Goal: Transaction & Acquisition: Purchase product/service

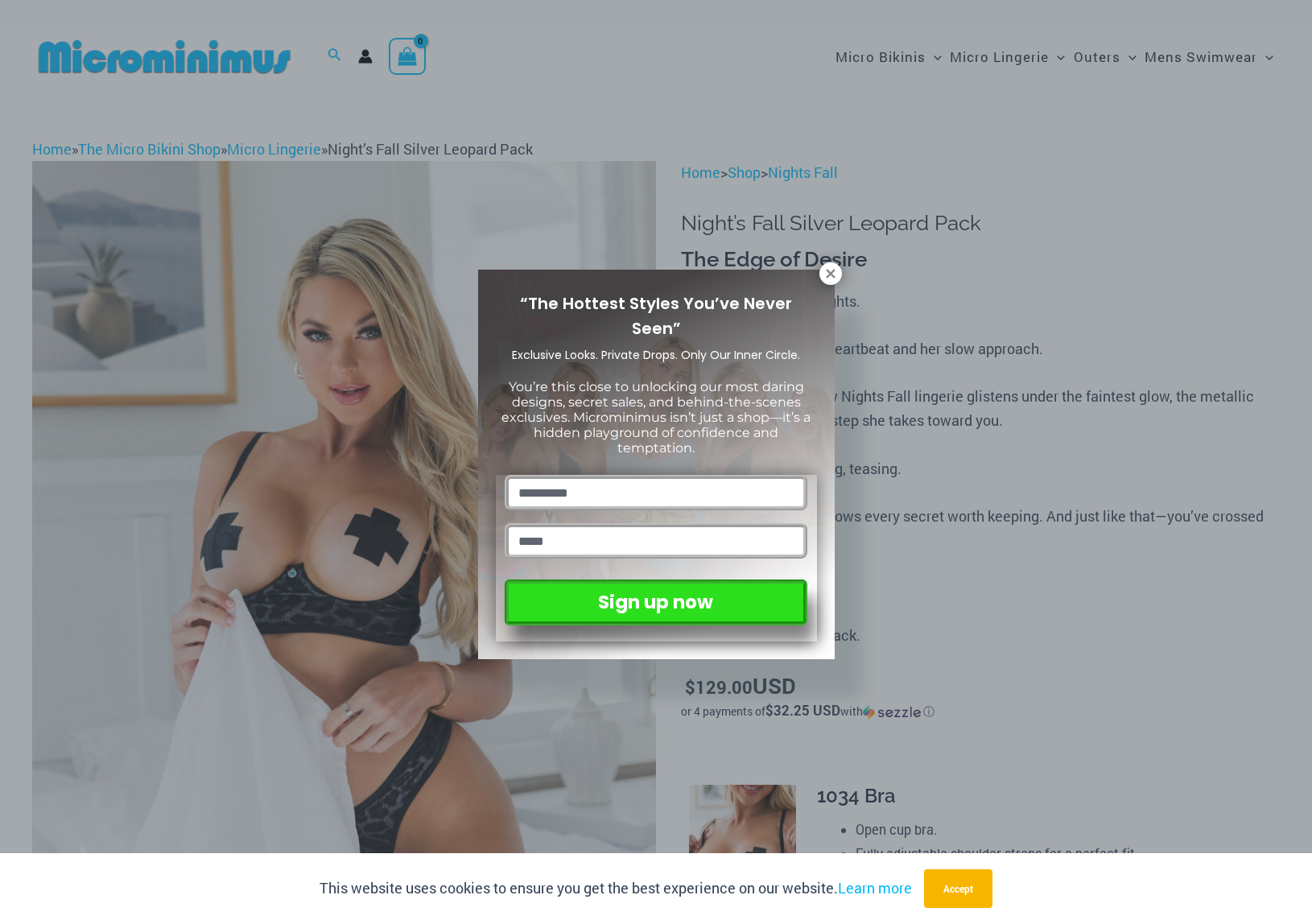
click at [966, 575] on div "“The Hottest Styles You’ve Never Seen” Exclusive Looks. Private Drops. Only Our…" at bounding box center [656, 462] width 1312 height 924
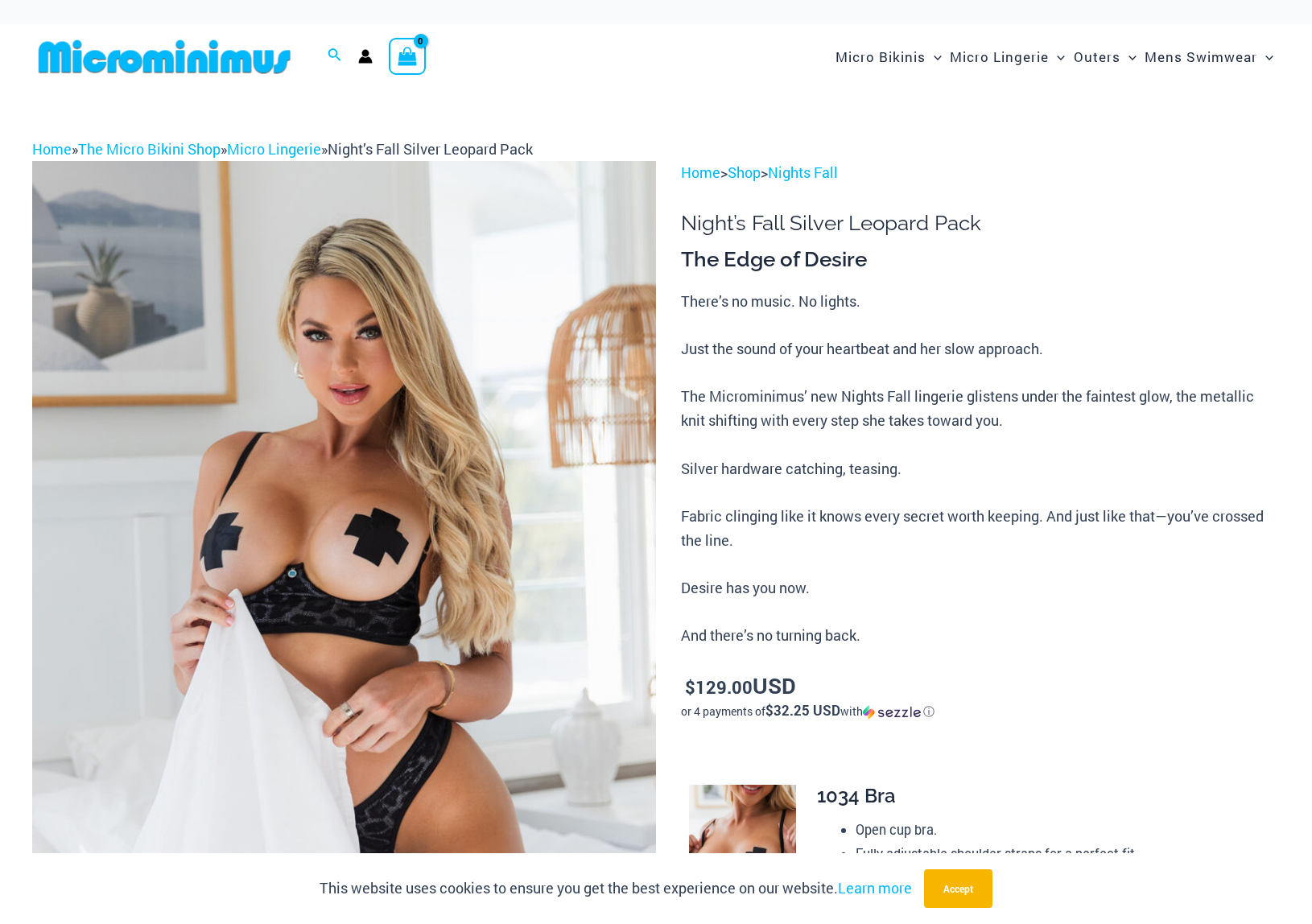
click at [500, 526] on img at bounding box center [344, 629] width 624 height 936
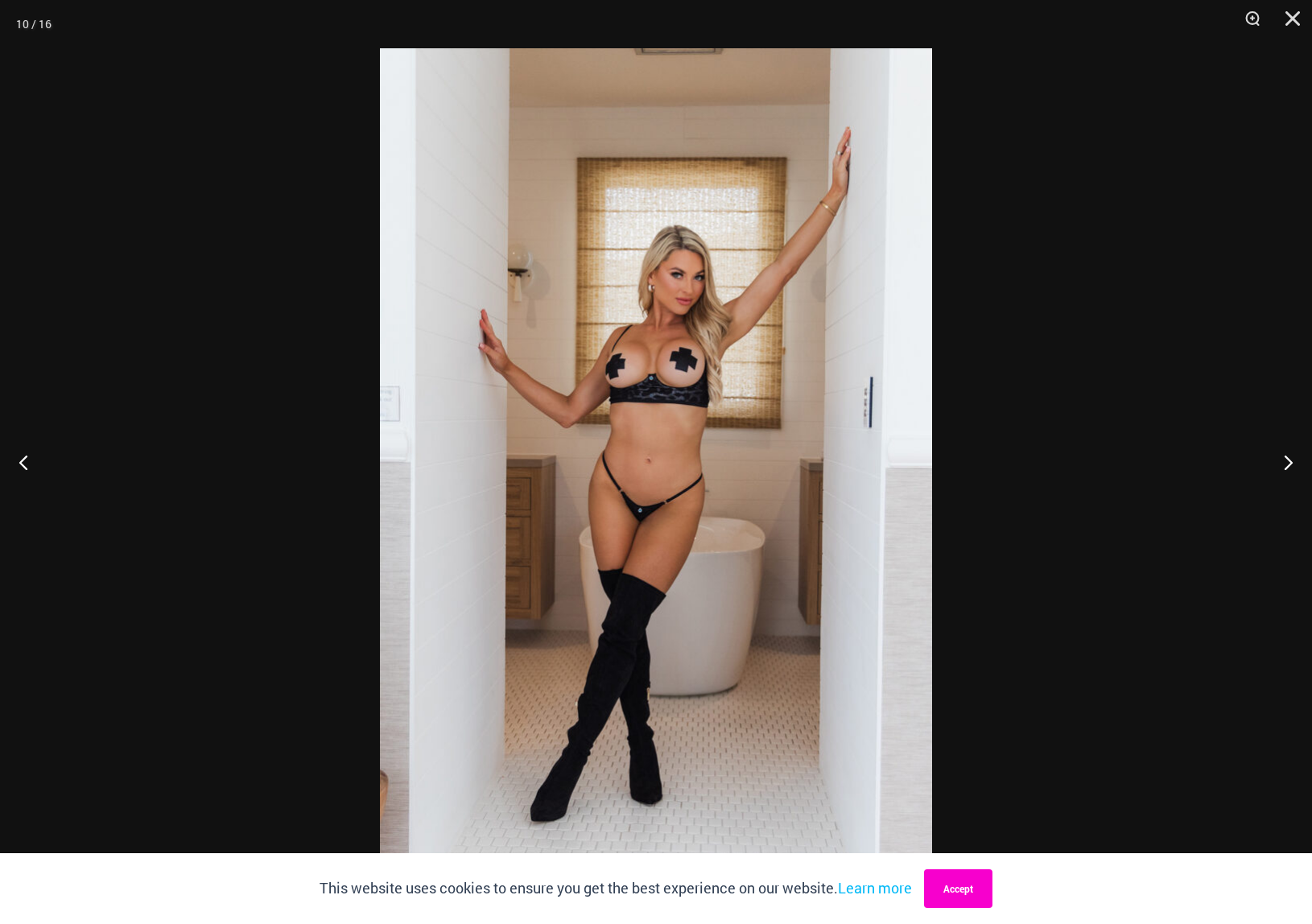
click at [967, 892] on button "Accept" at bounding box center [958, 888] width 68 height 39
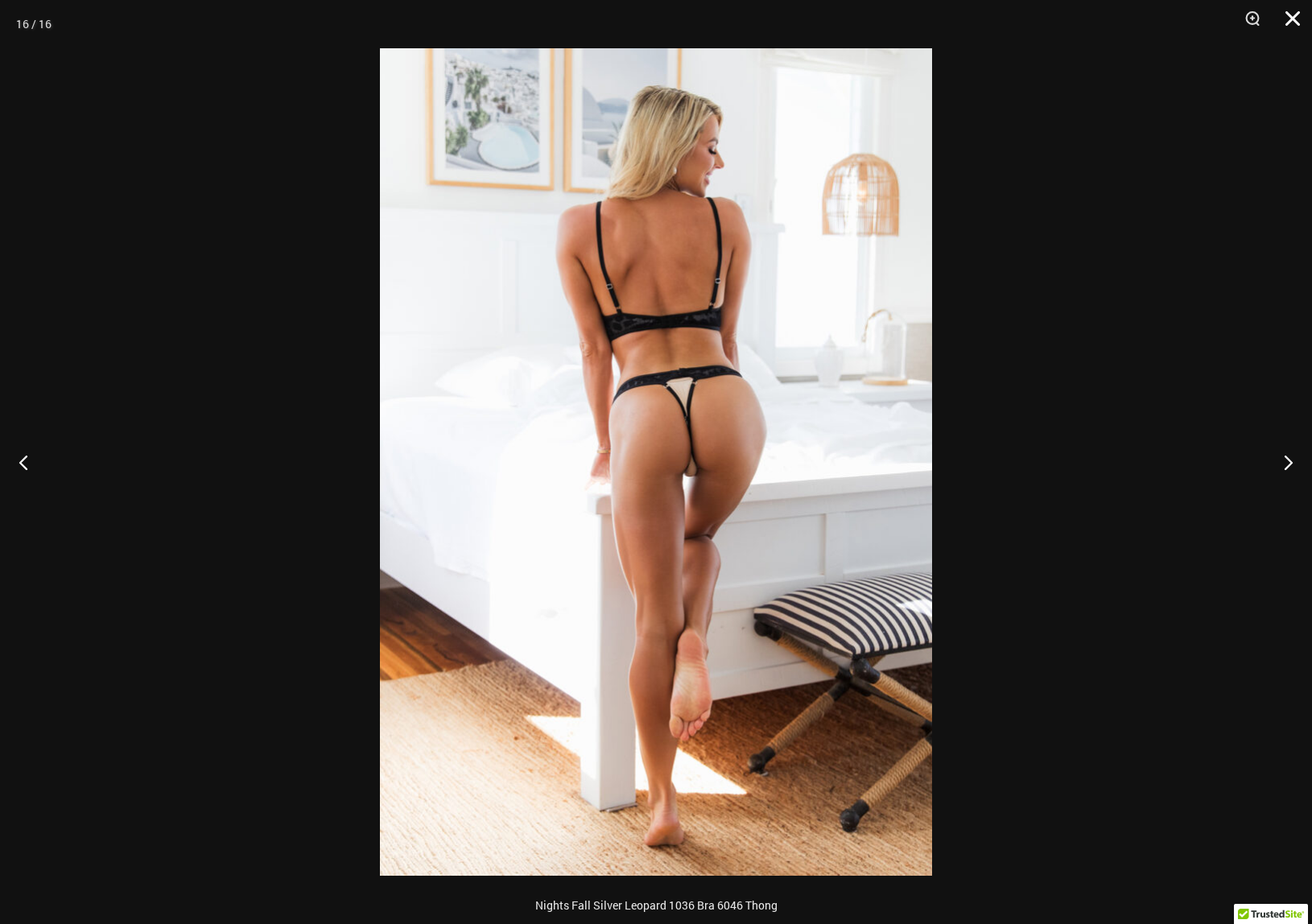
click at [1295, 15] on button "Close" at bounding box center [1287, 24] width 40 height 48
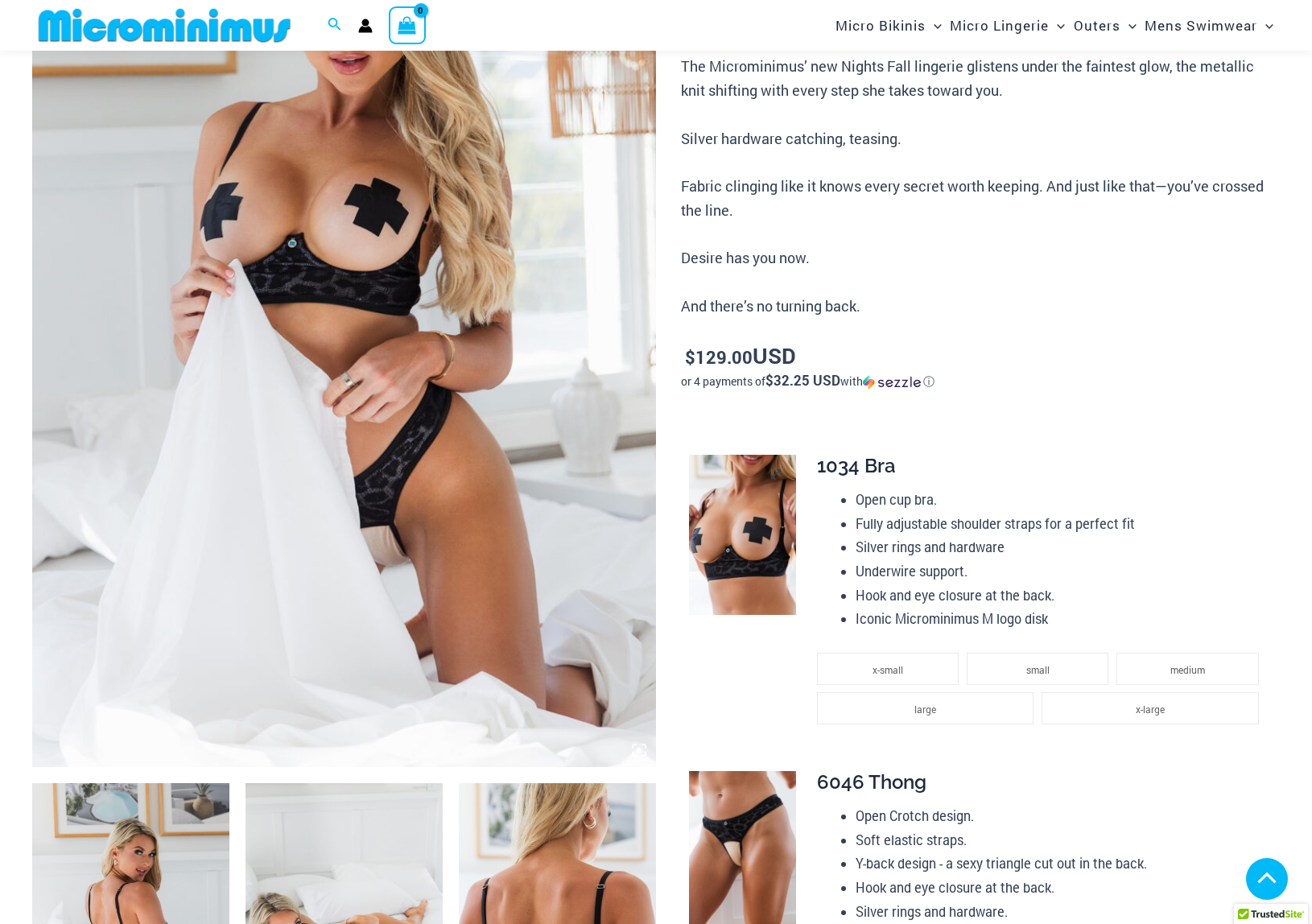
scroll to position [371, 0]
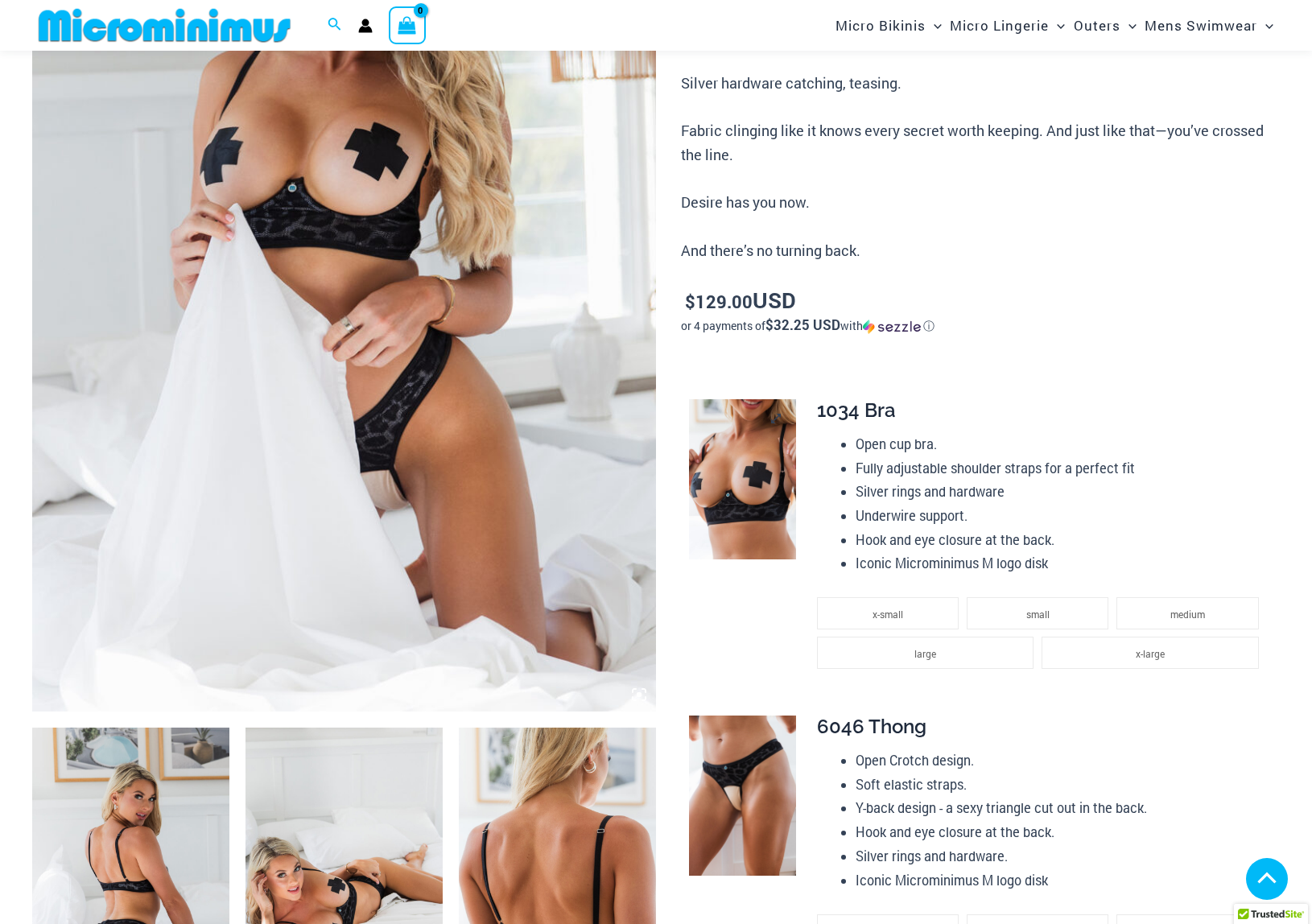
click at [749, 483] on img at bounding box center [742, 479] width 107 height 160
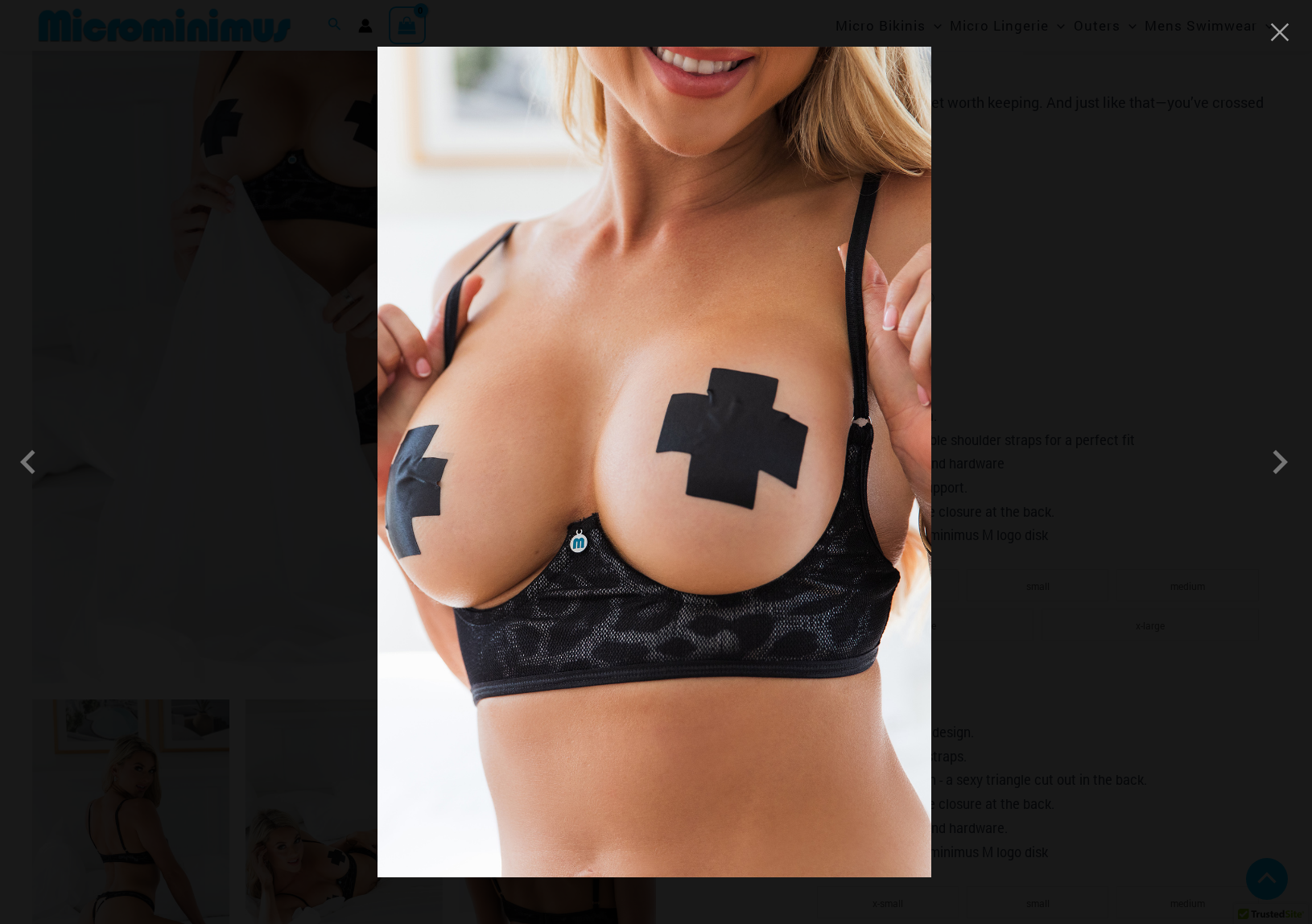
scroll to position [403, 0]
click at [1282, 36] on button "Close" at bounding box center [1280, 32] width 24 height 24
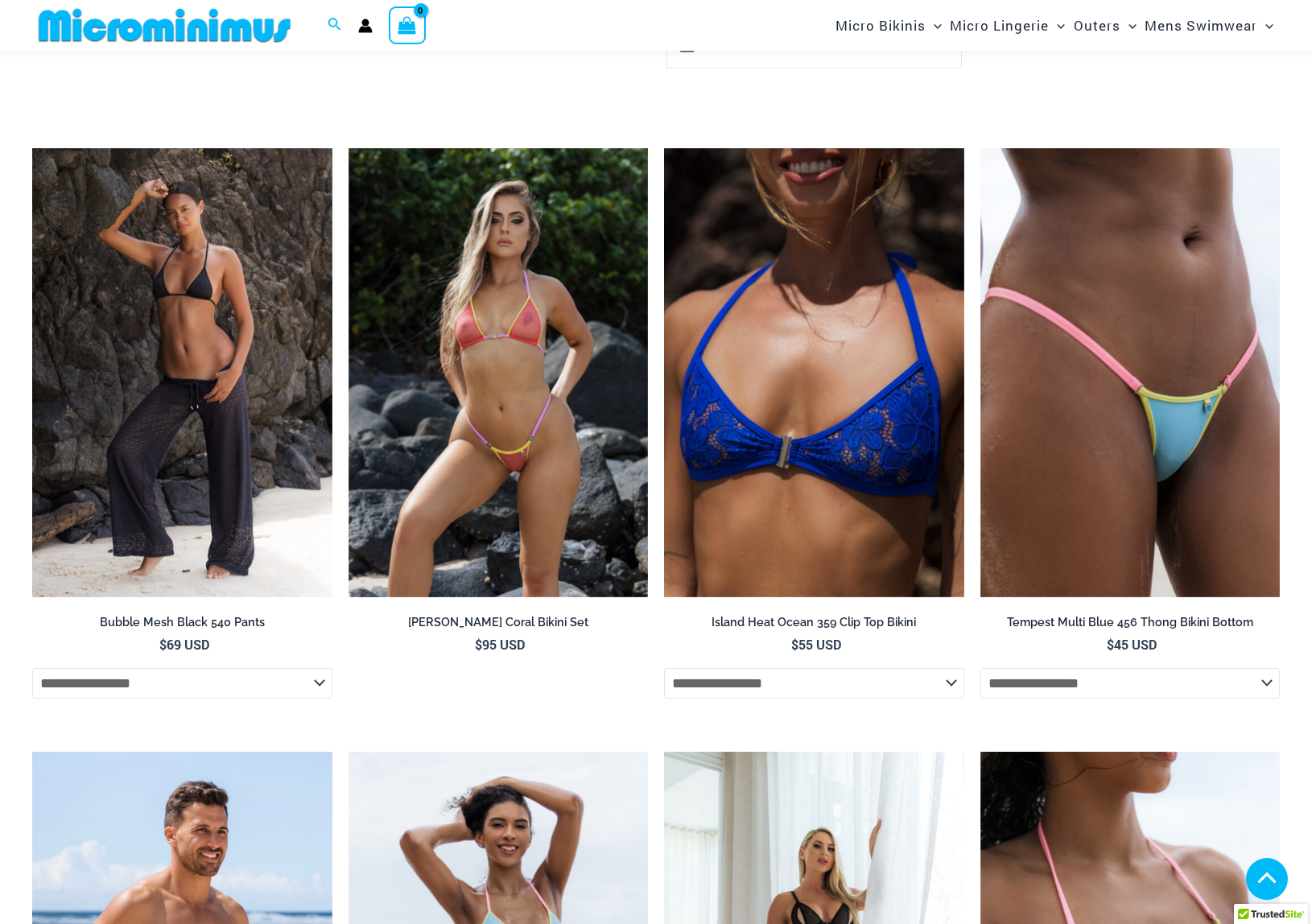
scroll to position [3555, 0]
